Goal: Information Seeking & Learning: Learn about a topic

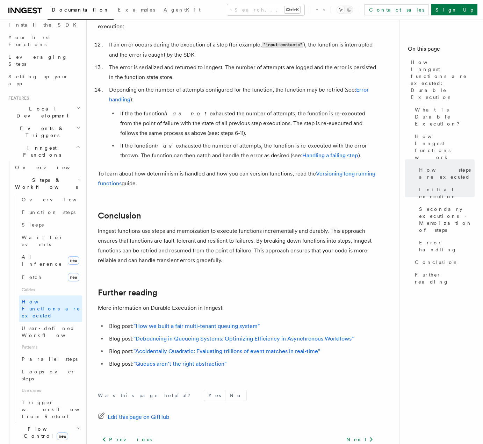
scroll to position [1179, 0]
click at [43, 326] on span "User-defined Workflows" at bounding box center [53, 332] width 63 height 13
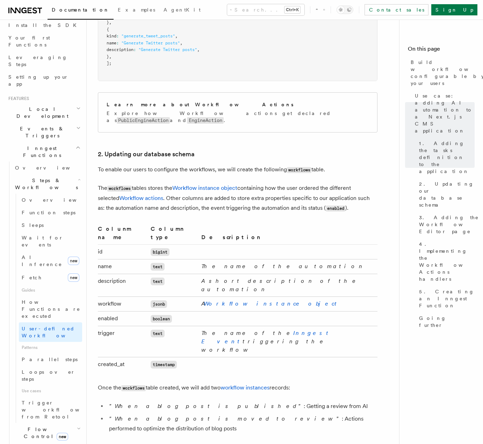
scroll to position [1010, 0]
drag, startPoint x: 254, startPoint y: 373, endPoint x: 265, endPoint y: 374, distance: 10.9
click at [410, 363] on nav "On this page Build workflows configurable by your users Use case: adding AI aut…" at bounding box center [441, 232] width 84 height 425
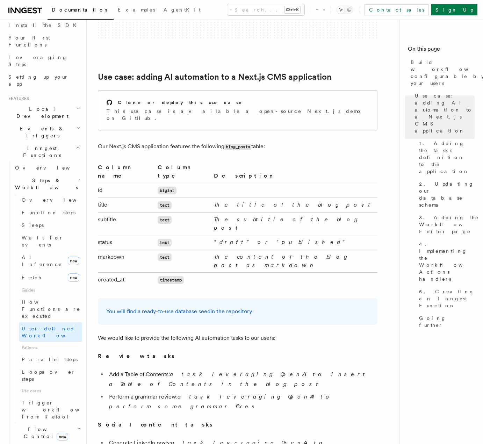
scroll to position [0, 0]
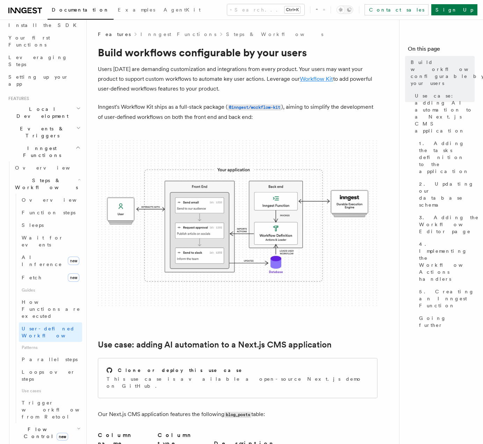
click at [311, 77] on link "Workflow Kit" at bounding box center [316, 79] width 33 height 7
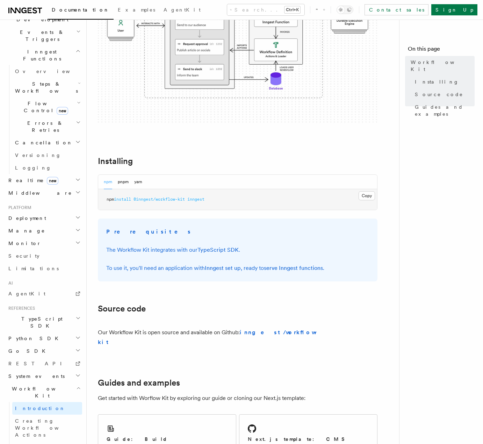
scroll to position [145, 0]
click at [39, 418] on span "Creating Workflow Actions" at bounding box center [45, 428] width 61 height 20
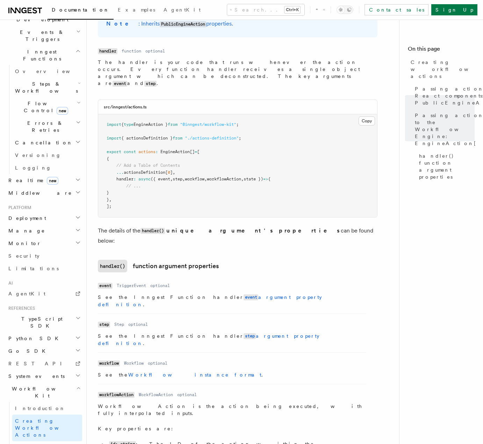
scroll to position [864, 0]
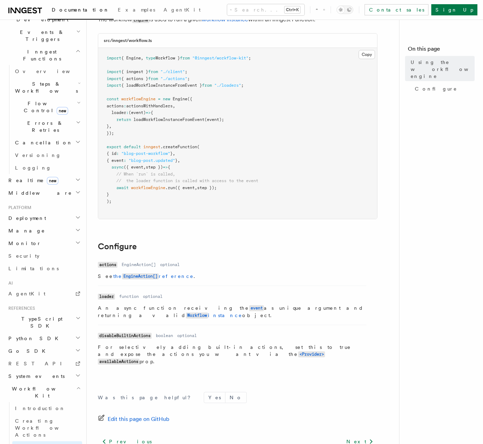
scroll to position [99, 0]
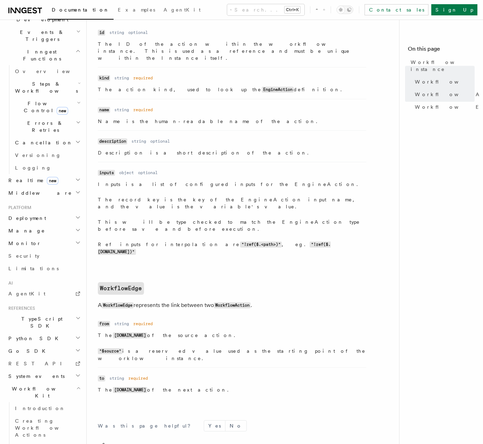
scroll to position [636, 0]
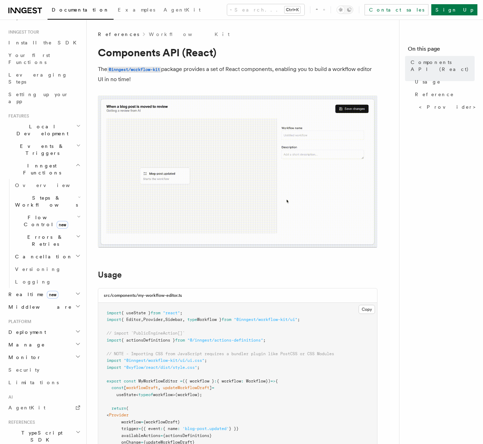
scroll to position [64, 0]
click at [66, 192] on h2 "Steps & Workflows" at bounding box center [47, 202] width 70 height 20
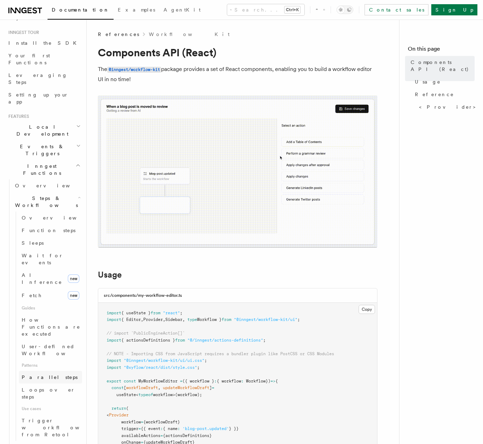
click at [28, 375] on span "Parallel steps" at bounding box center [50, 378] width 56 height 6
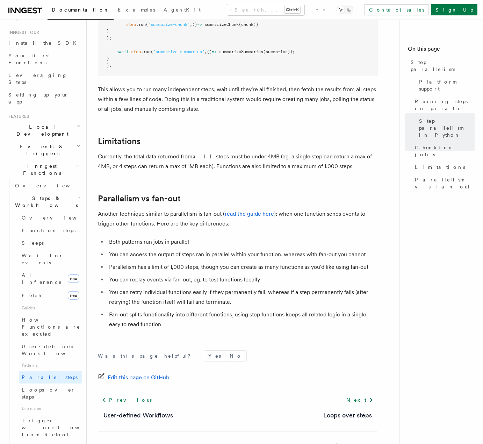
scroll to position [1136, 0]
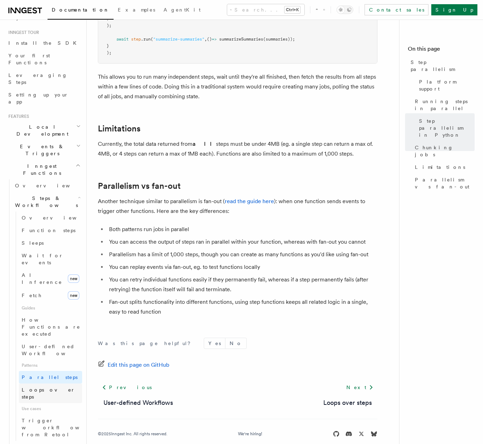
click at [45, 387] on span "Loops over steps" at bounding box center [49, 393] width 54 height 13
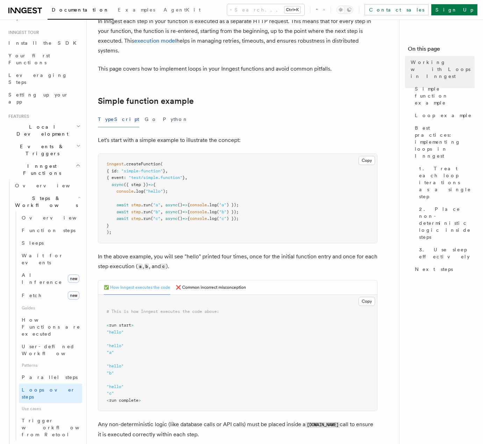
scroll to position [66, 0]
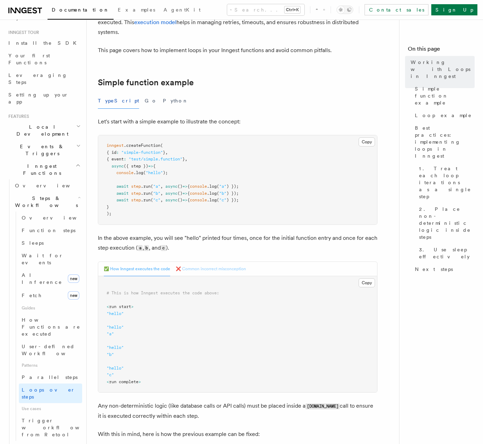
click at [200, 269] on button "❌ Common incorrect misconception" at bounding box center [211, 269] width 70 height 14
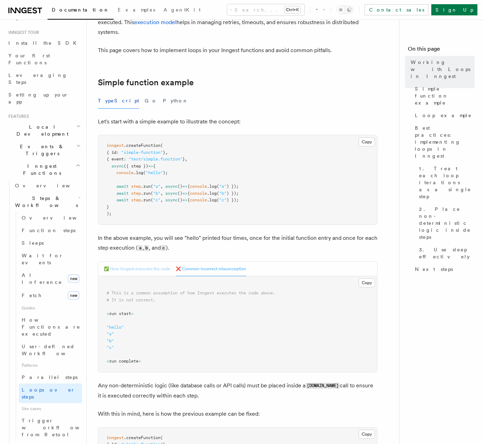
click at [143, 266] on button "✅ How Inngest executes the code" at bounding box center [137, 269] width 66 height 14
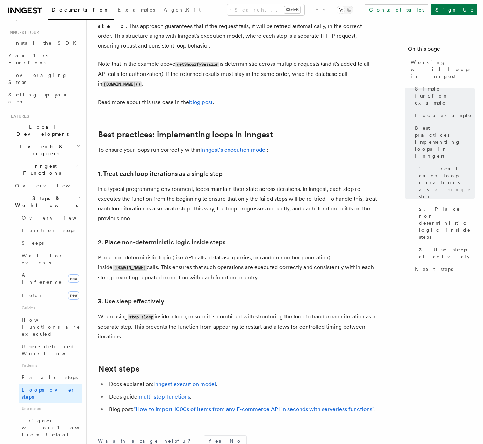
scroll to position [996, 0]
click at [77, 444] on icon "button" at bounding box center [79, 447] width 4 height 6
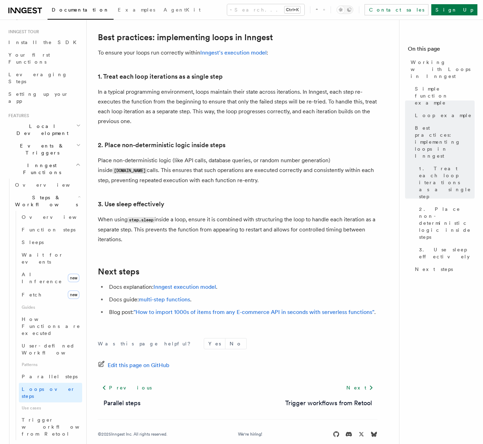
scroll to position [65, 0]
click at [76, 162] on icon "button" at bounding box center [78, 165] width 5 height 6
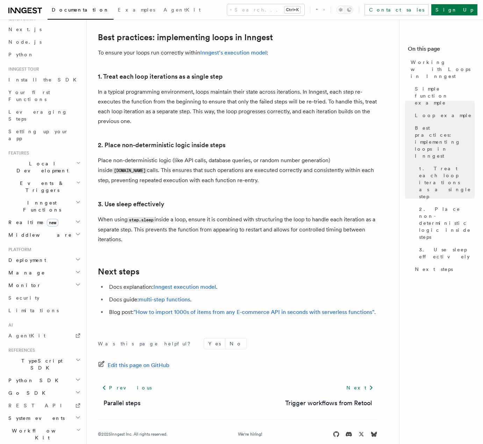
click at [76, 180] on icon "button" at bounding box center [78, 183] width 5 height 6
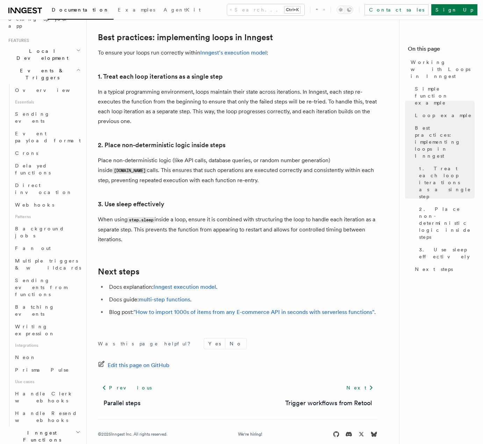
scroll to position [140, 0]
click at [76, 429] on icon "button" at bounding box center [78, 432] width 5 height 6
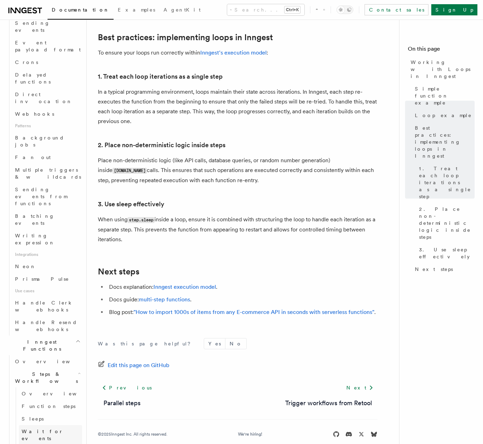
scroll to position [231, 0]
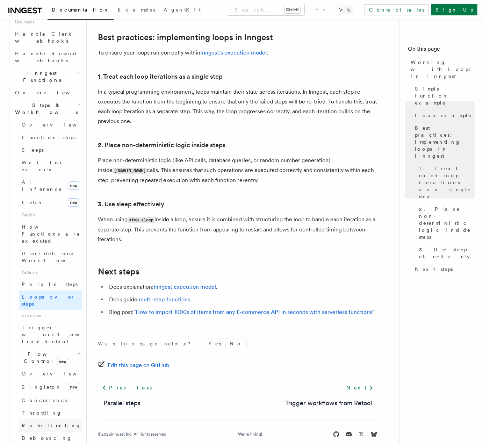
scroll to position [500, 0]
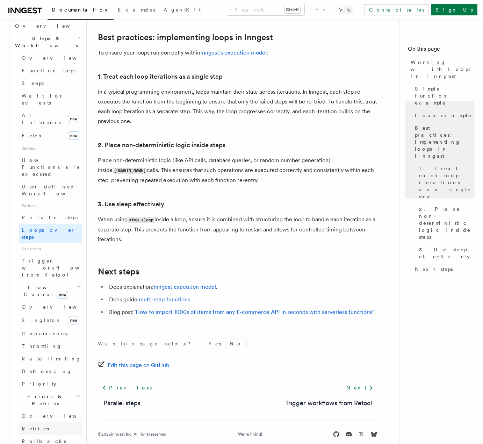
scroll to position [574, 0]
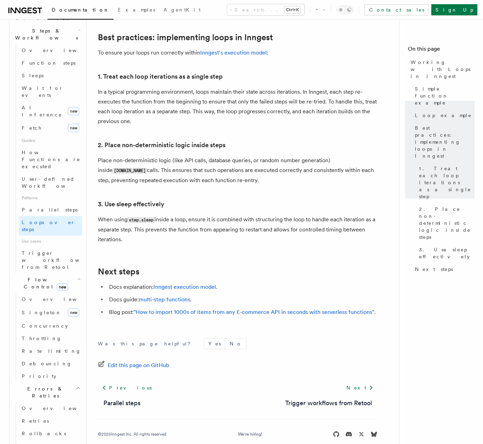
drag, startPoint x: 72, startPoint y: 319, endPoint x: 67, endPoint y: 314, distance: 6.7
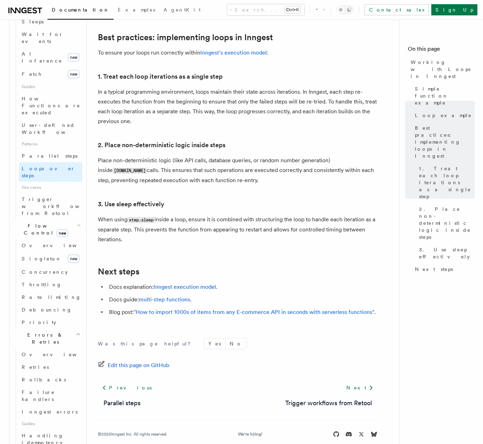
scroll to position [632, 0]
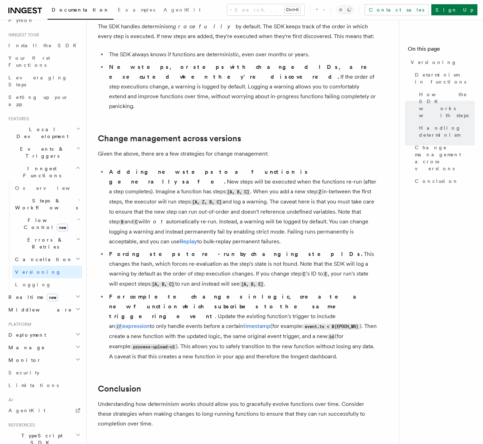
scroll to position [61, 0]
click at [75, 307] on icon "button" at bounding box center [78, 310] width 6 height 6
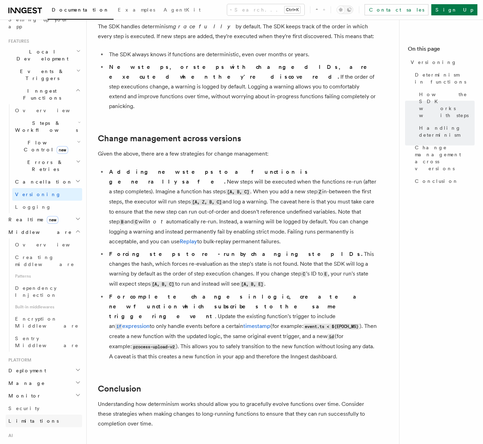
scroll to position [139, 0]
click at [47, 364] on h2 "Deployment" at bounding box center [44, 370] width 77 height 13
click at [26, 380] on span "Overview" at bounding box center [51, 383] width 72 height 6
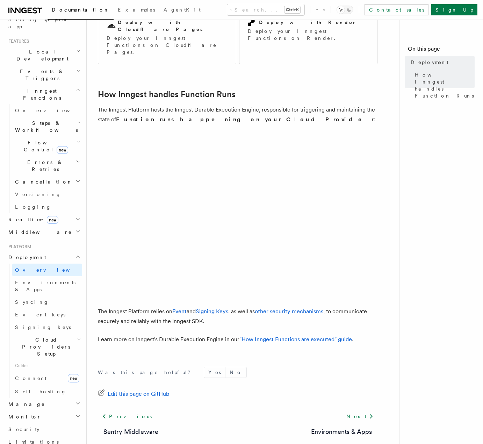
scroll to position [152, 0]
click at [76, 334] on h2 "Cloud Providers Setup" at bounding box center [47, 347] width 70 height 27
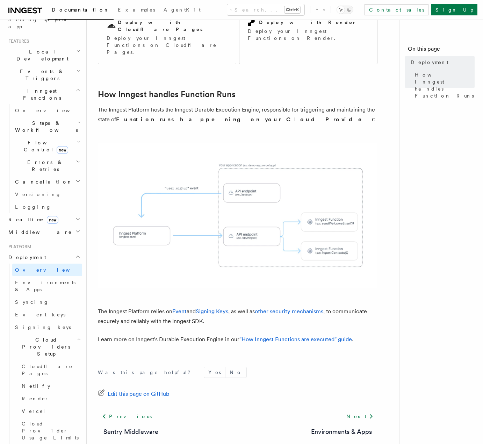
click at [76, 334] on h2 "Cloud Providers Setup" at bounding box center [47, 347] width 70 height 27
click at [34, 389] on span "Self hosting" at bounding box center [40, 392] width 51 height 6
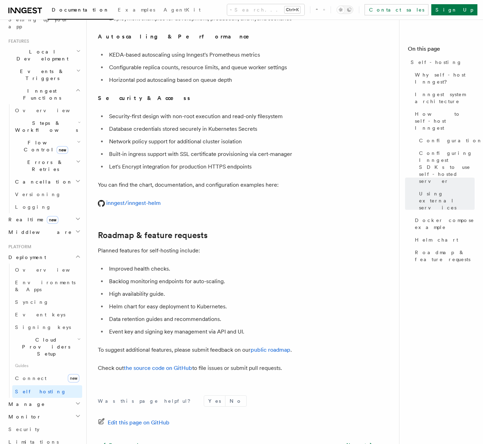
scroll to position [2562, 0]
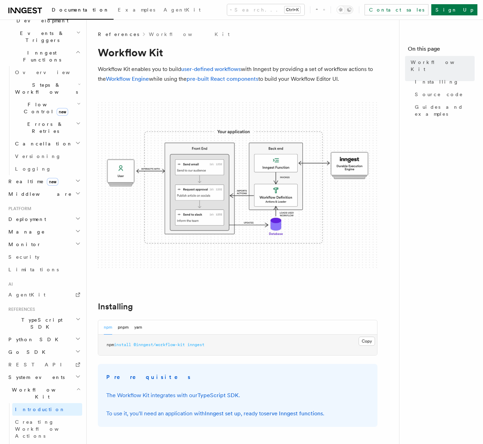
scroll to position [178, 0]
